Goal: Task Accomplishment & Management: Manage account settings

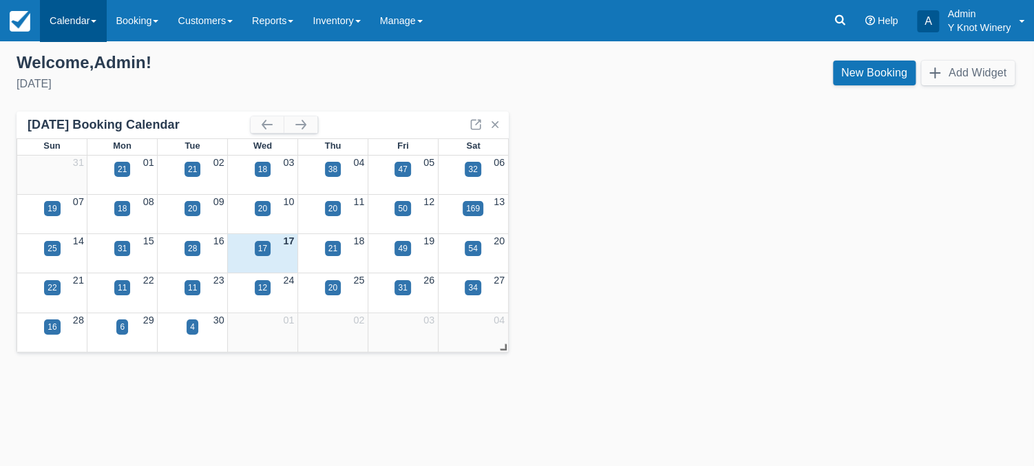
click at [91, 21] on link "Calendar" at bounding box center [73, 20] width 66 height 41
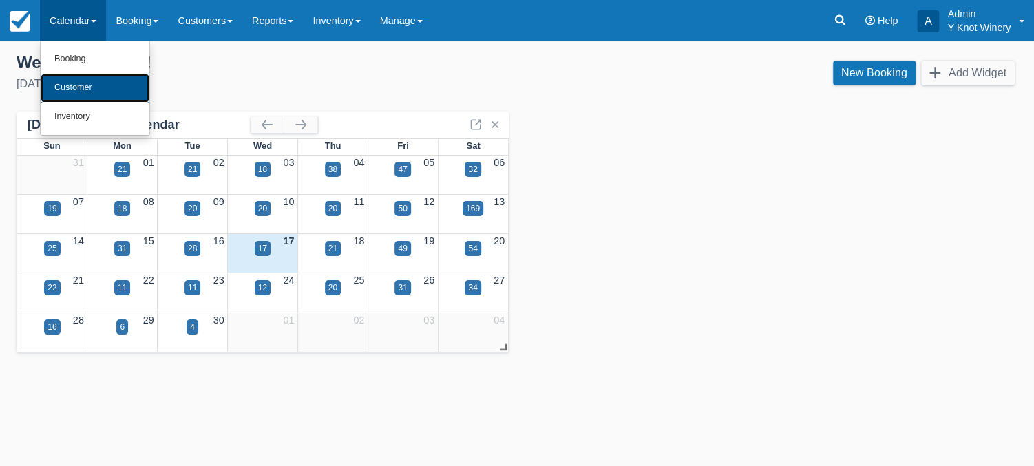
click at [95, 84] on link "Customer" at bounding box center [95, 88] width 109 height 29
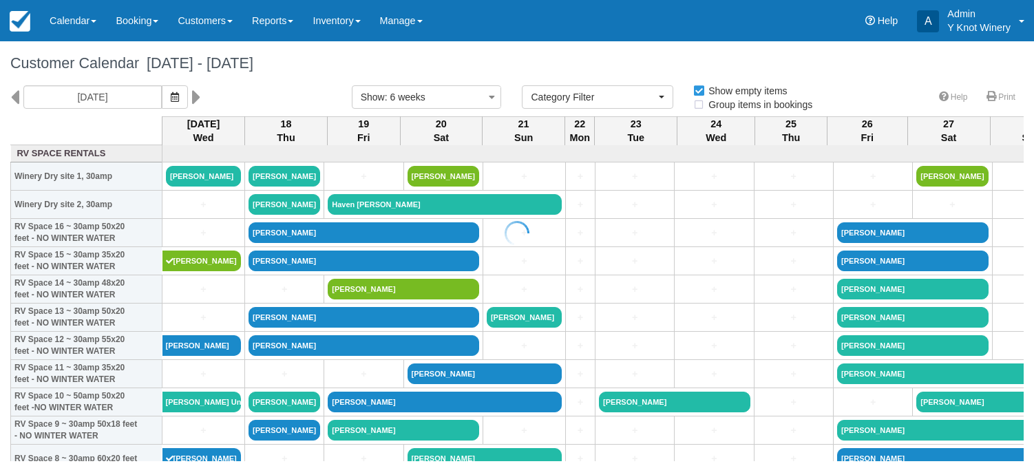
select select
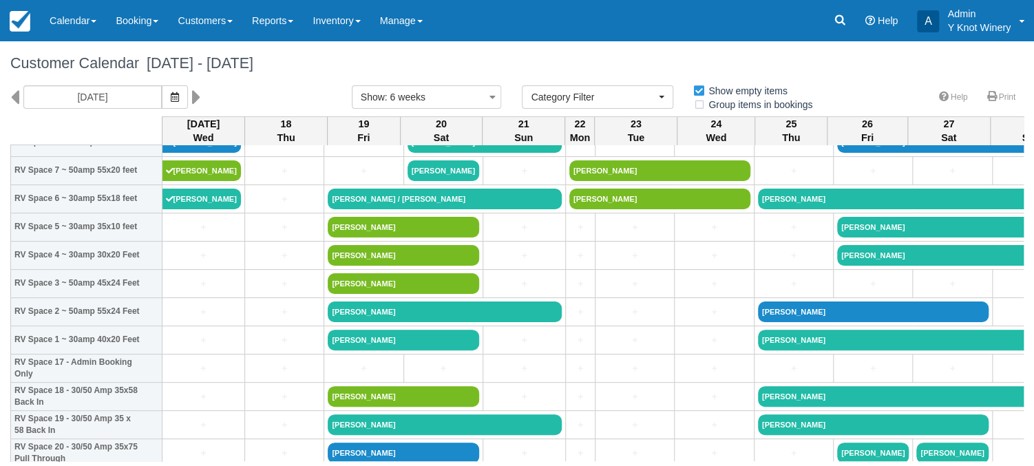
scroll to position [368, 0]
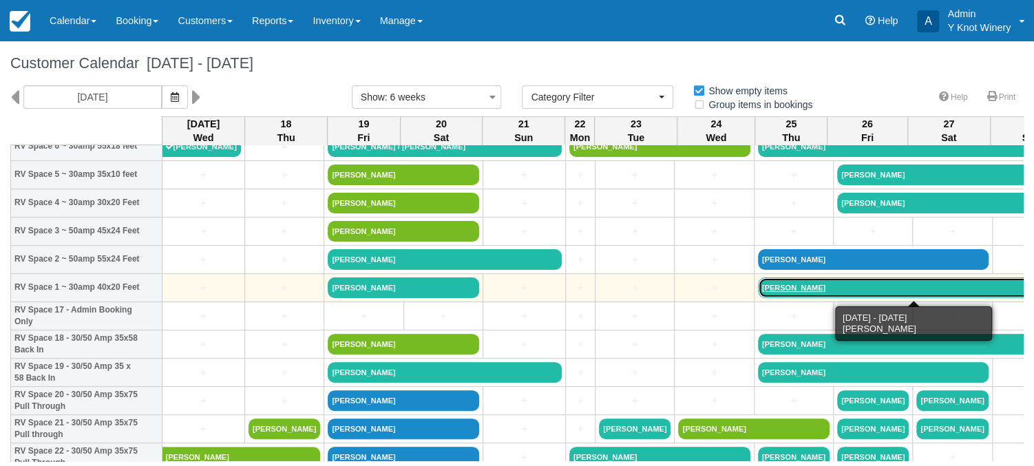
click at [806, 288] on link "Matthew Anderson" at bounding box center [914, 288] width 313 height 21
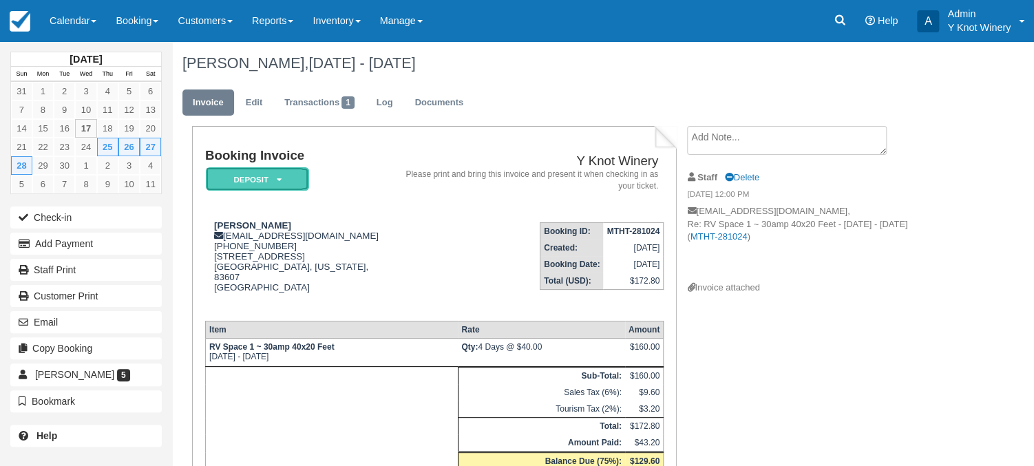
click at [280, 180] on icon at bounding box center [278, 180] width 5 height 8
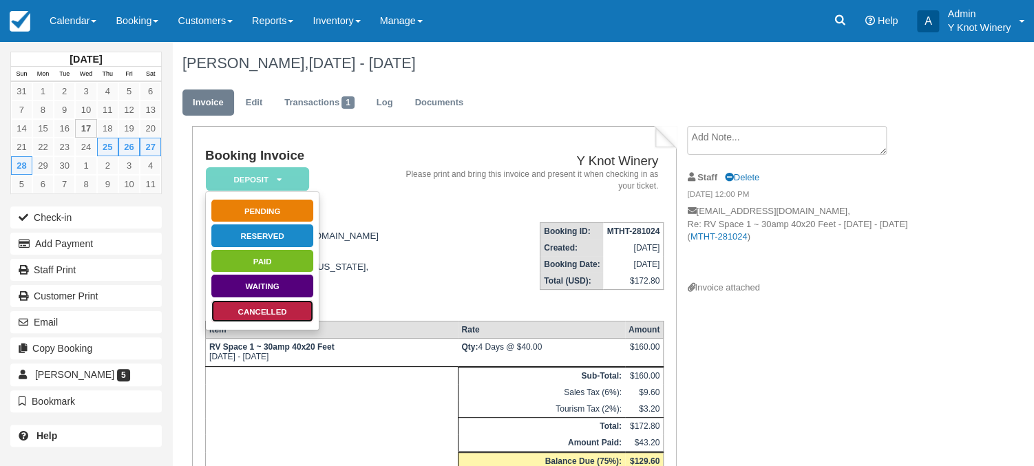
click at [284, 311] on link "Cancelled" at bounding box center [262, 312] width 103 height 24
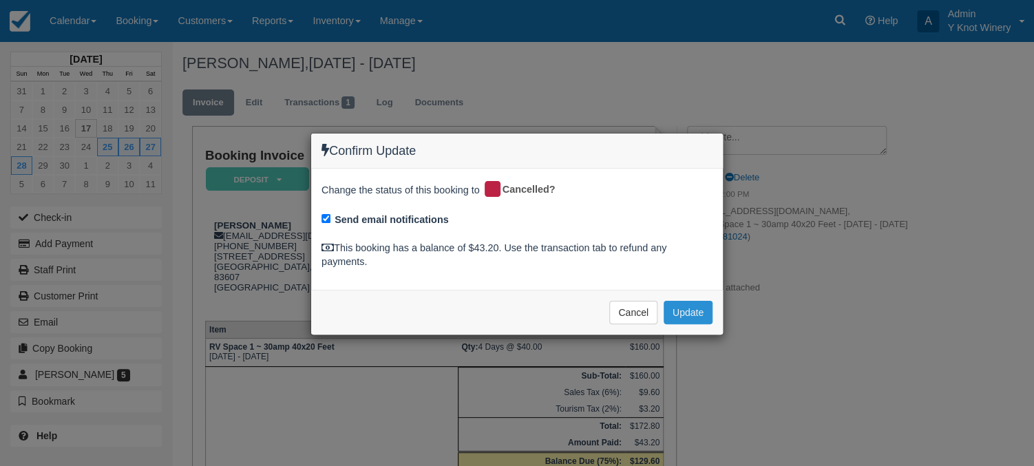
click at [690, 313] on button "Update" at bounding box center [688, 312] width 49 height 23
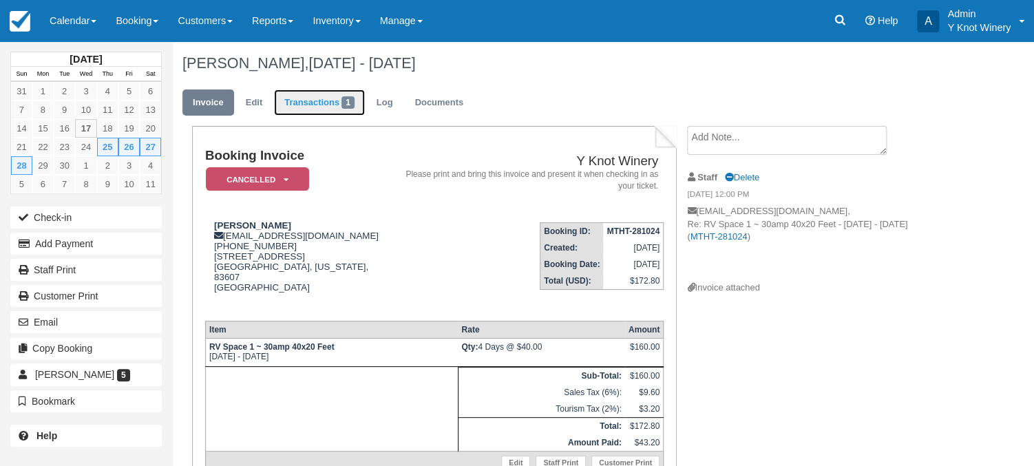
click at [326, 103] on link "Transactions 1" at bounding box center [319, 103] width 91 height 27
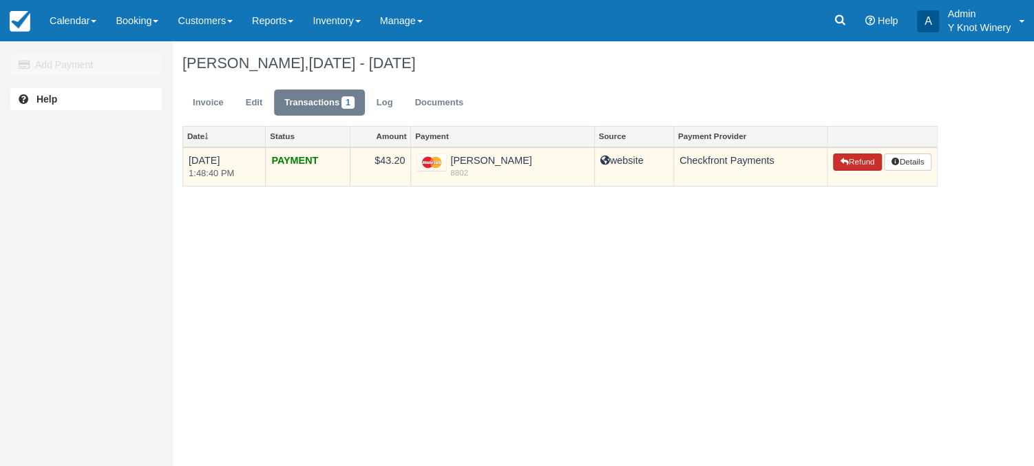
click at [860, 167] on button "Refund" at bounding box center [857, 163] width 48 height 18
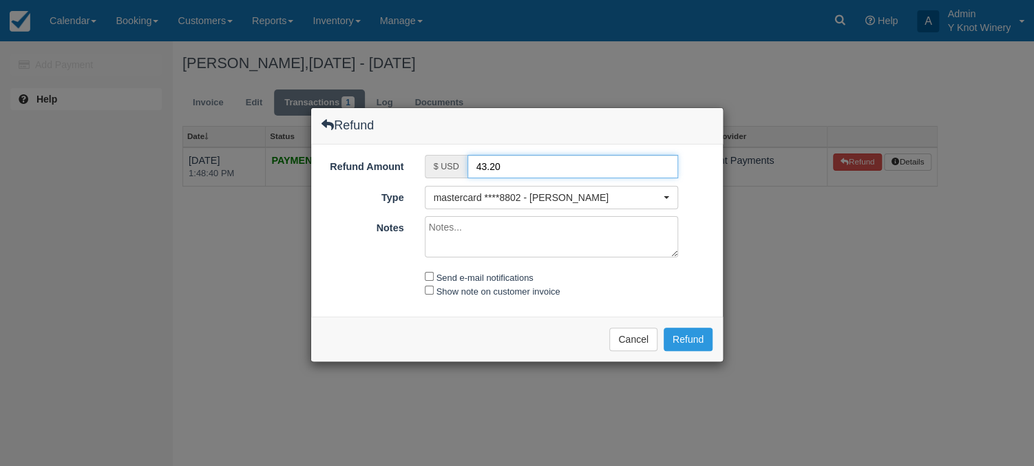
click at [475, 167] on input "43.20" at bounding box center [573, 166] width 211 height 23
type input "33.20"
click at [433, 233] on textarea "Notes" at bounding box center [552, 236] width 254 height 41
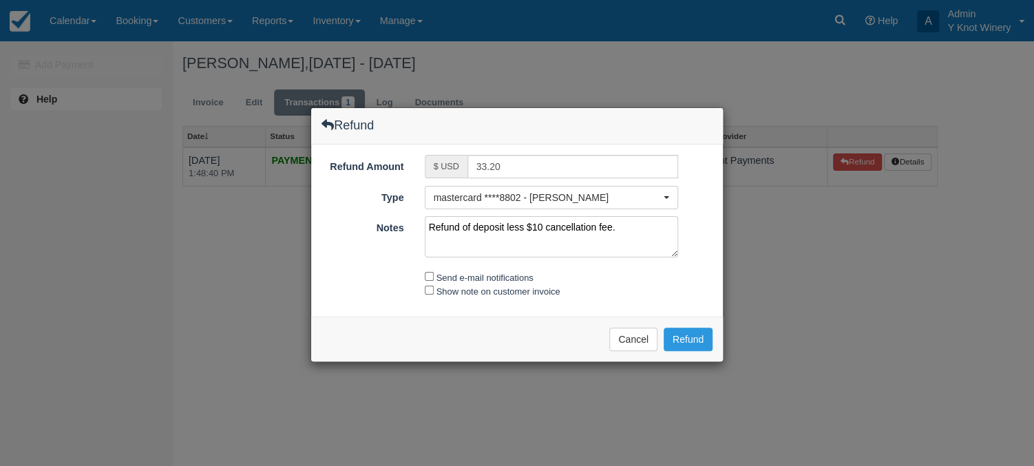
type textarea "Refund of deposit less $10 cancellation fee."
click at [431, 274] on input "Send e-mail notifications" at bounding box center [429, 276] width 9 height 9
checkbox input "true"
click at [429, 286] on input "Show note on customer invoice" at bounding box center [429, 290] width 9 height 9
checkbox input "true"
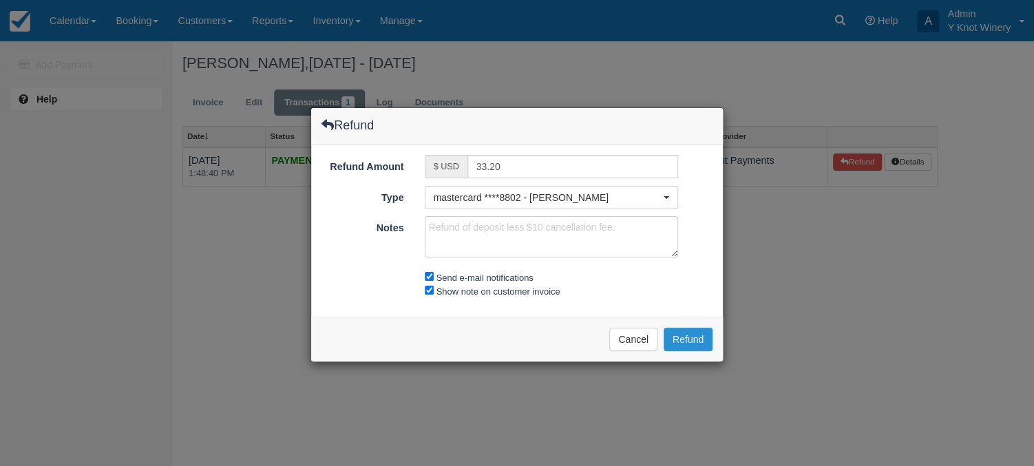
click at [688, 336] on button "Refund" at bounding box center [688, 339] width 49 height 23
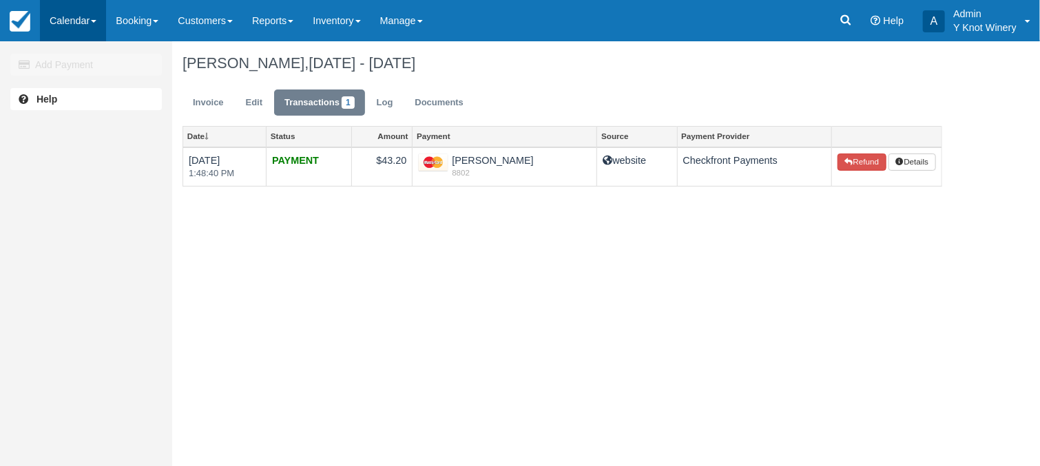
click at [96, 21] on span at bounding box center [94, 21] width 6 height 3
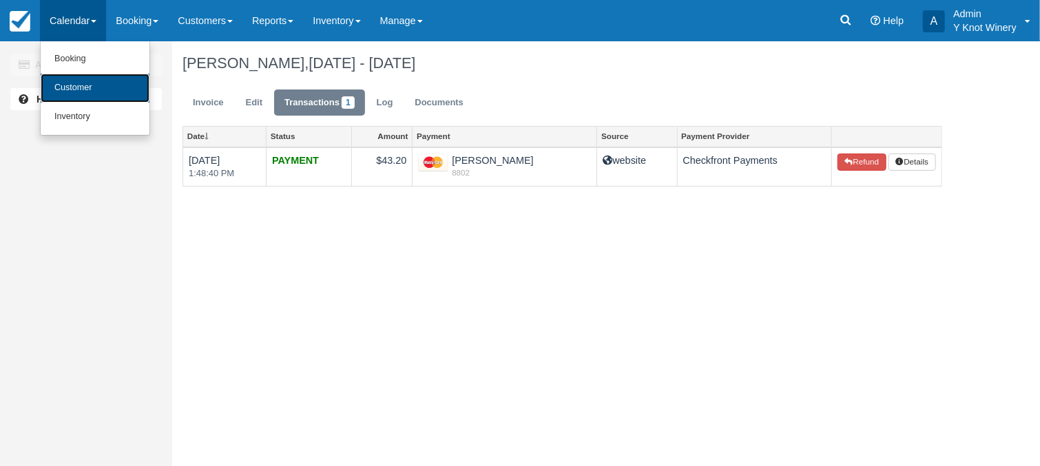
click at [96, 81] on link "Customer" at bounding box center [95, 88] width 109 height 29
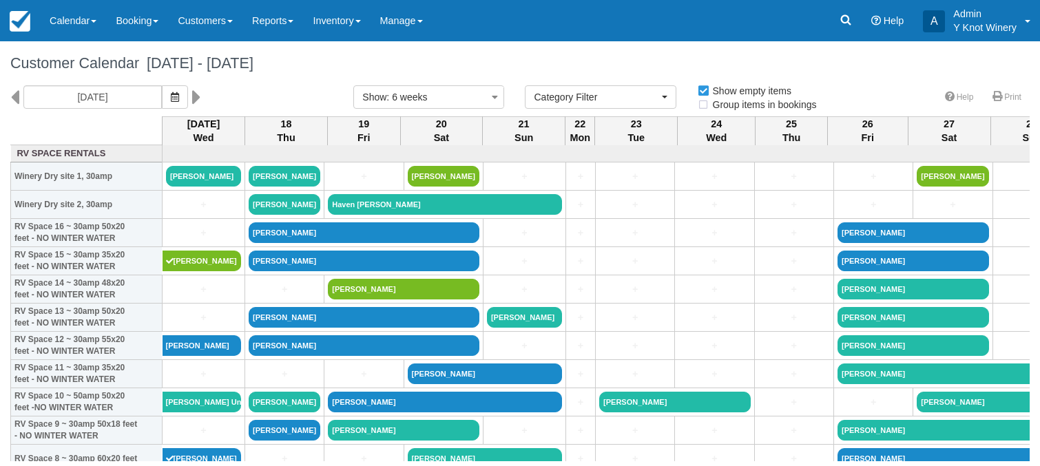
select select
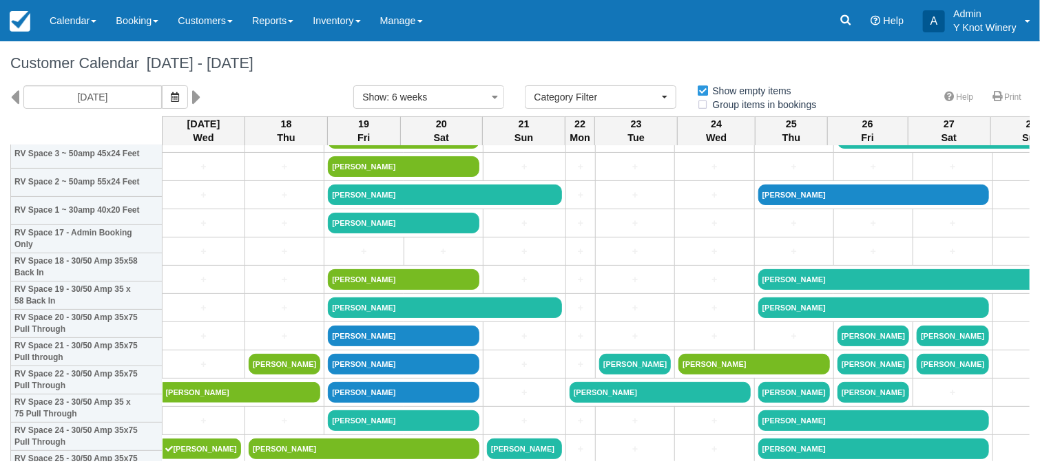
scroll to position [446, 0]
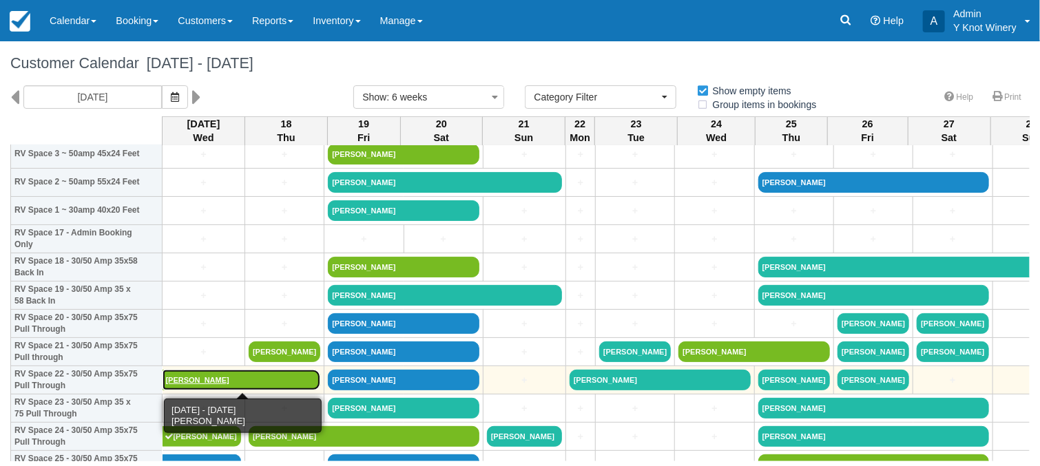
click at [196, 383] on link "[PERSON_NAME]" at bounding box center [242, 380] width 158 height 21
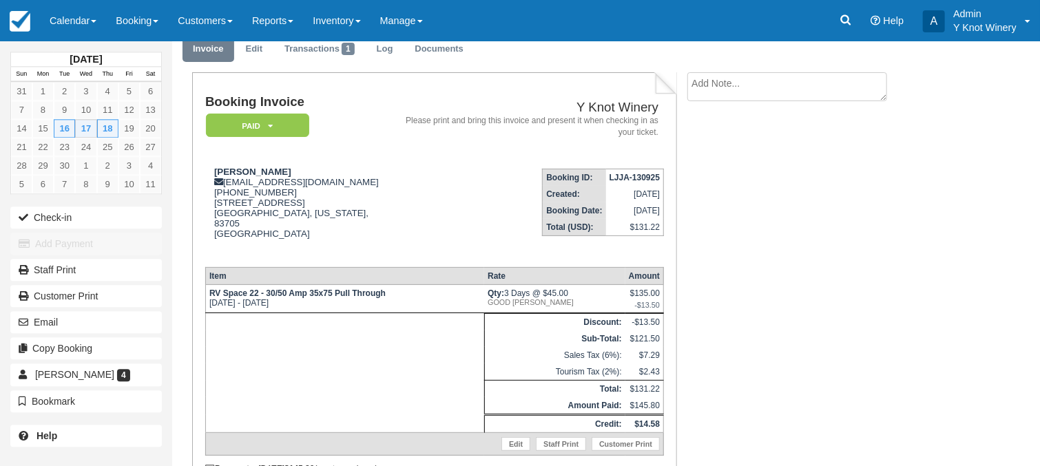
scroll to position [54, 0]
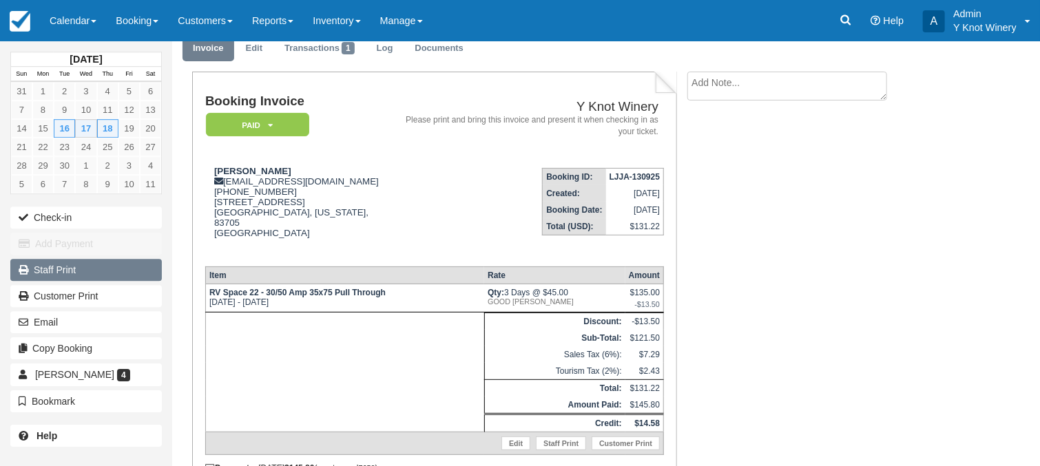
click at [90, 269] on link "Staff Print" at bounding box center [86, 270] width 152 height 22
